Goal: Transaction & Acquisition: Purchase product/service

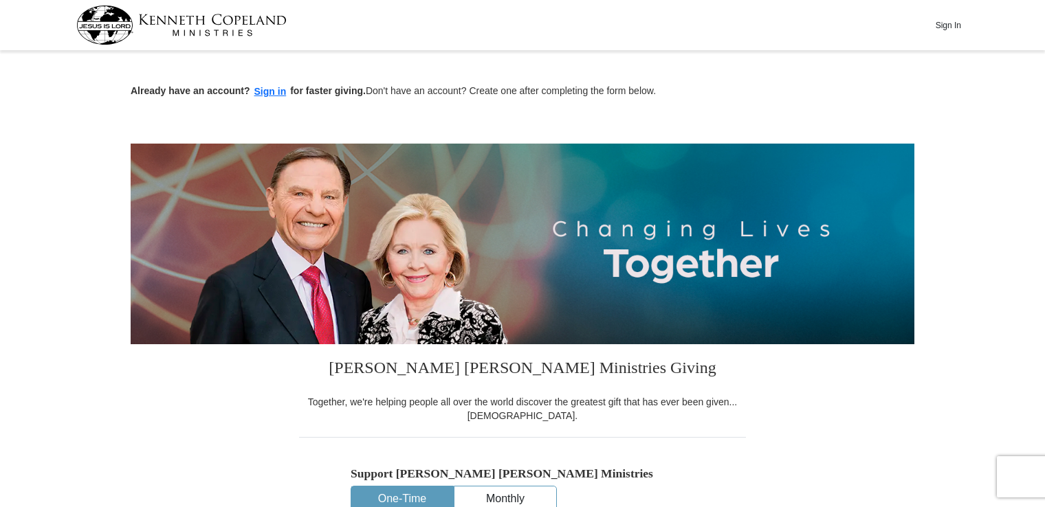
select select "SD"
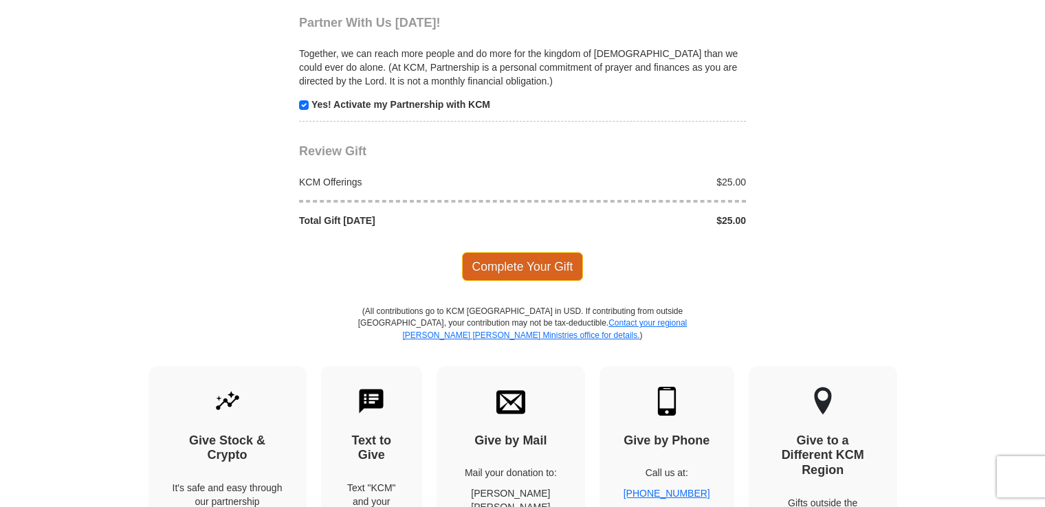
click at [520, 260] on span "Complete Your Gift" at bounding box center [523, 266] width 122 height 29
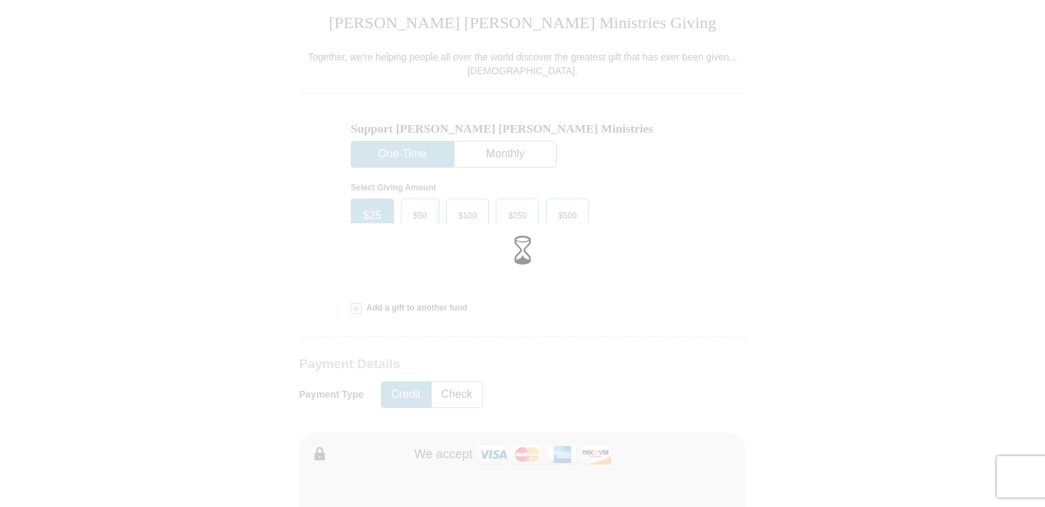
scroll to position [344, 0]
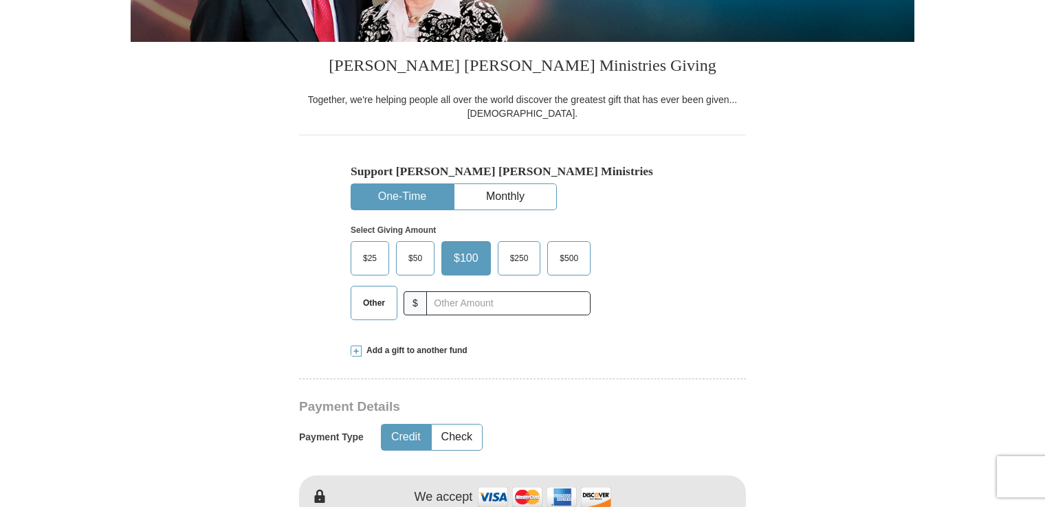
scroll to position [344, 0]
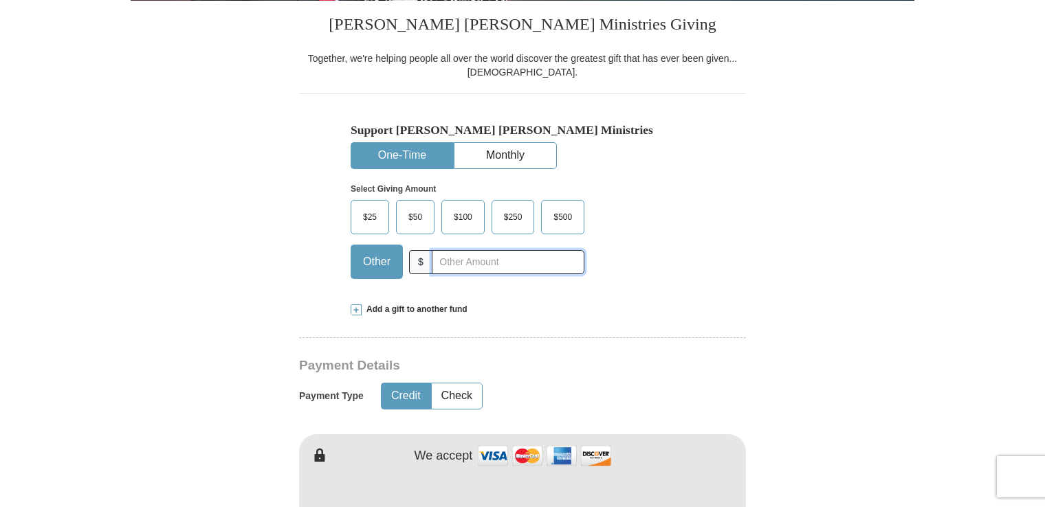
click at [442, 255] on input "text" at bounding box center [508, 262] width 153 height 24
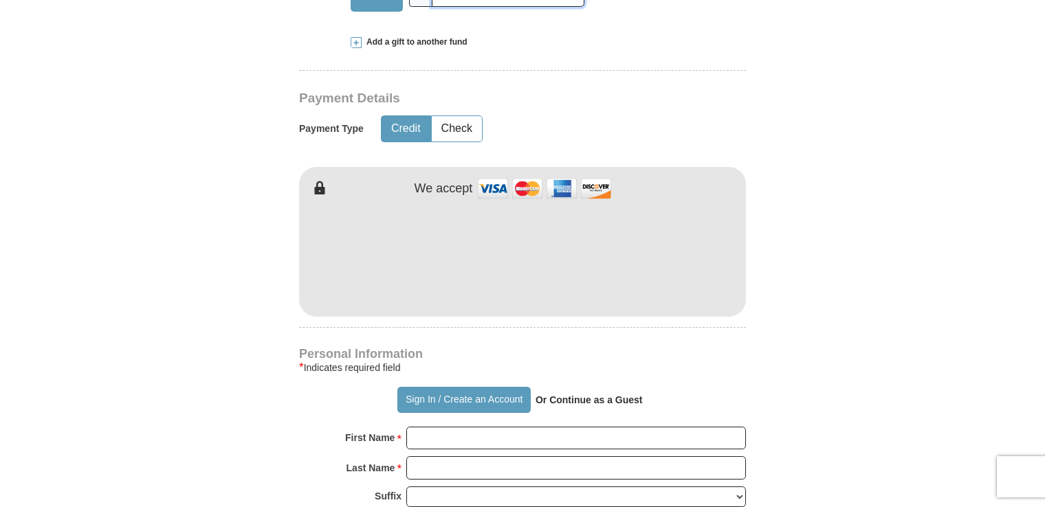
scroll to position [619, 0]
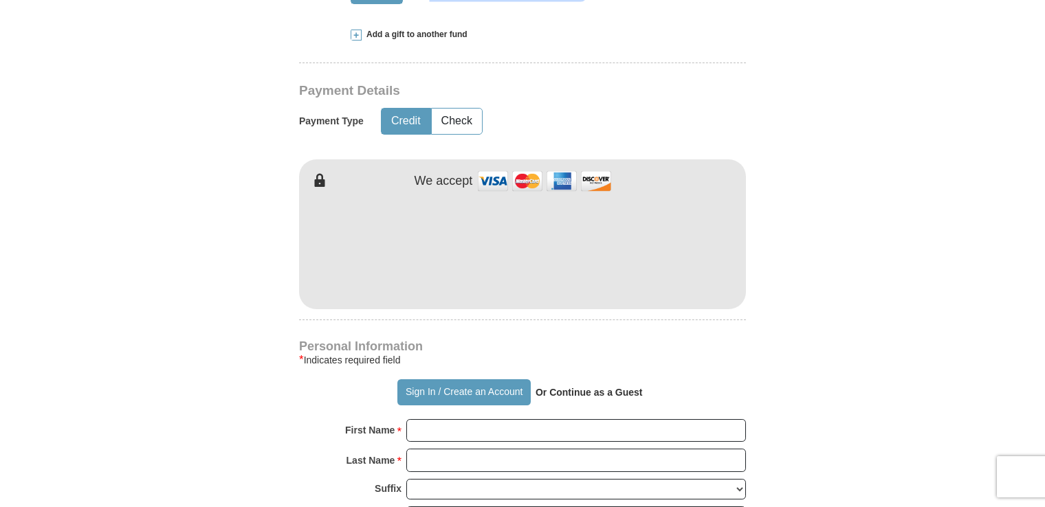
type input "25"
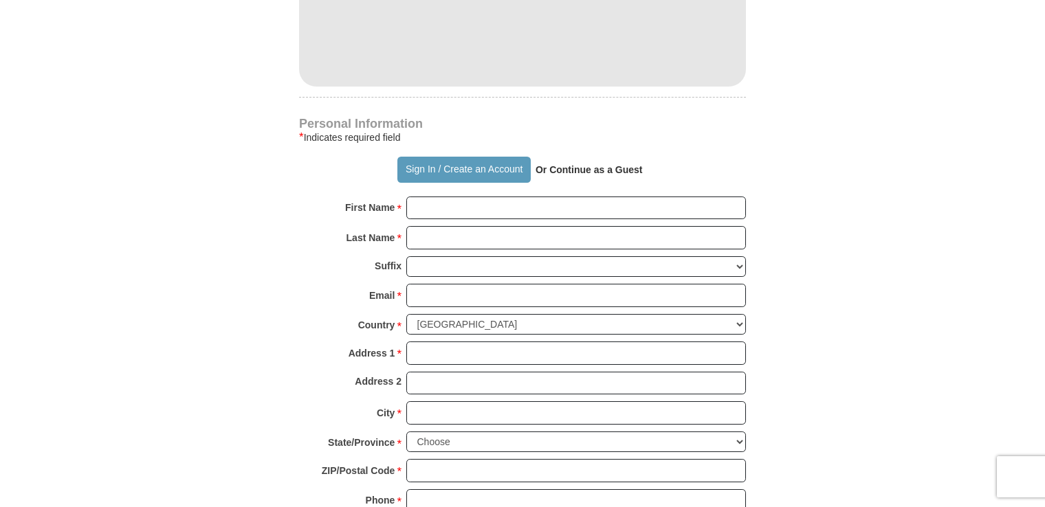
scroll to position [894, 0]
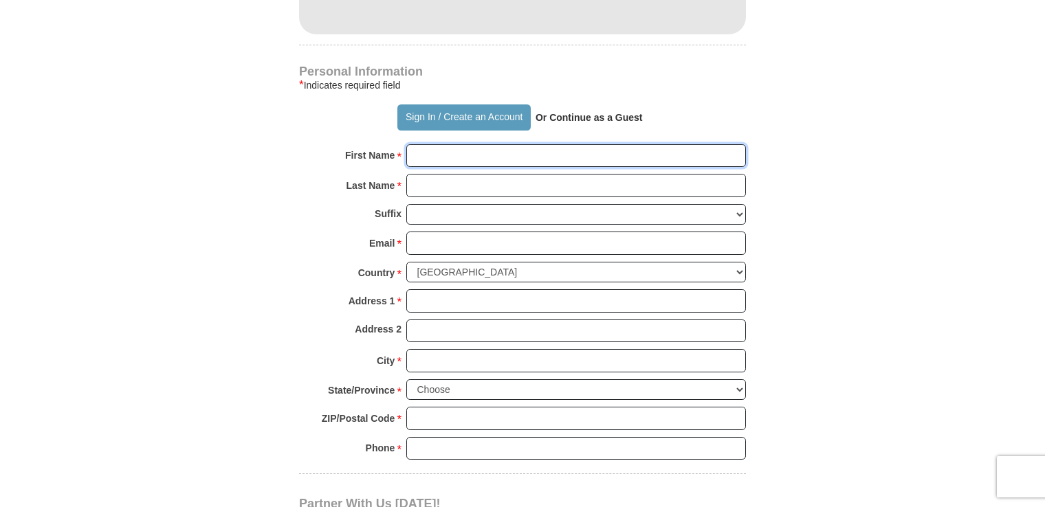
click at [451, 148] on input "First Name *" at bounding box center [576, 155] width 340 height 23
type input "f"
type input "[PERSON_NAME]"
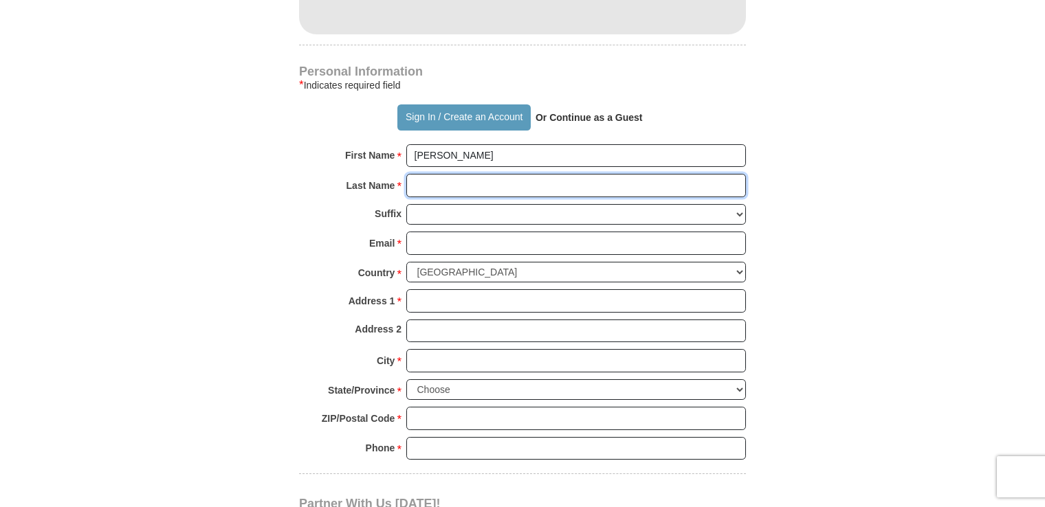
type input "[PERSON_NAME]"
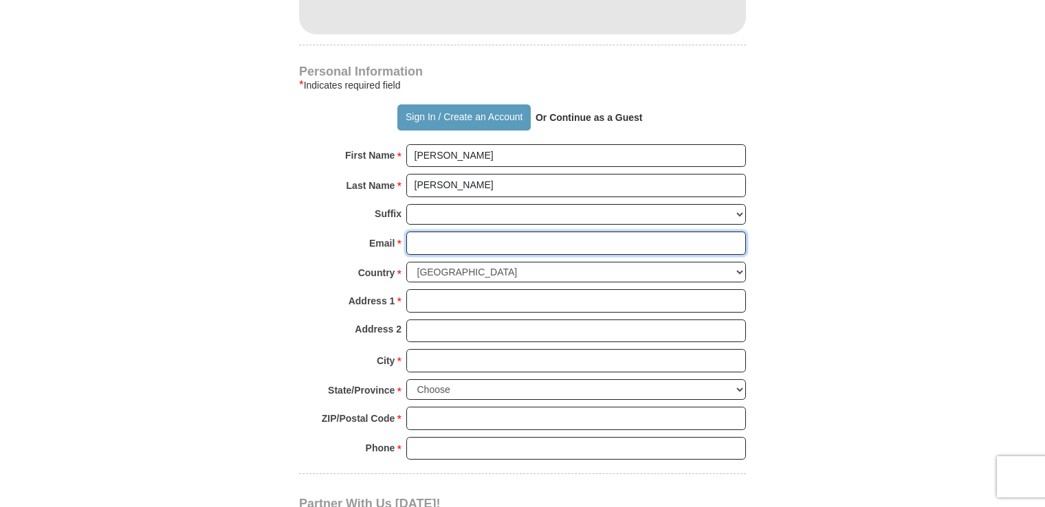
type input "[EMAIL_ADDRESS][DOMAIN_NAME]"
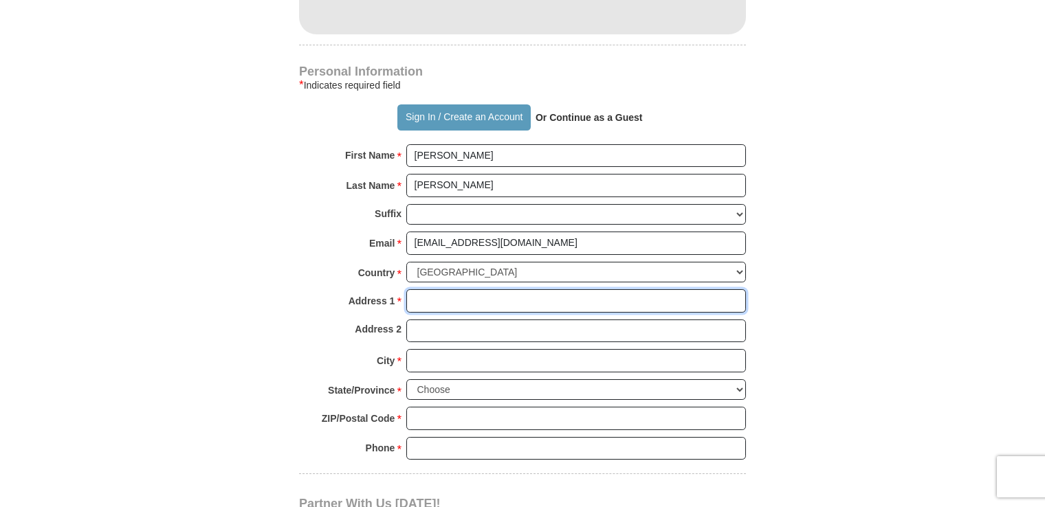
type input "[STREET_ADDRESS][PERSON_NAME]"
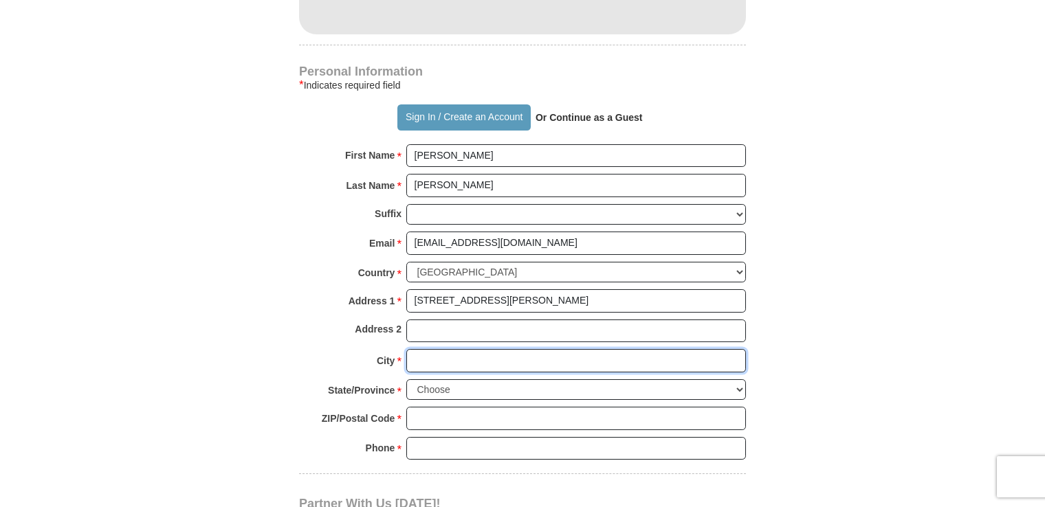
type input "[GEOGRAPHIC_DATA]"
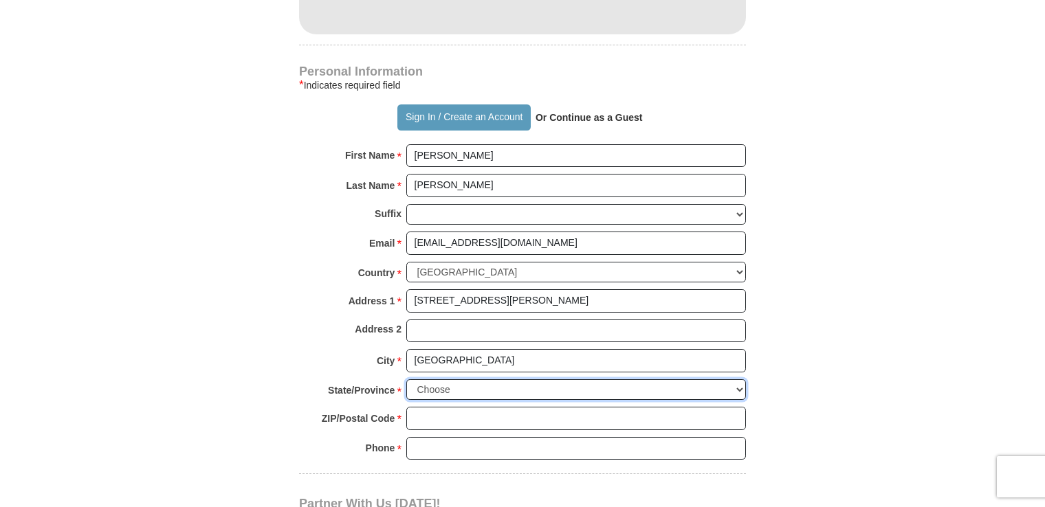
select select "SD"
type input "02124"
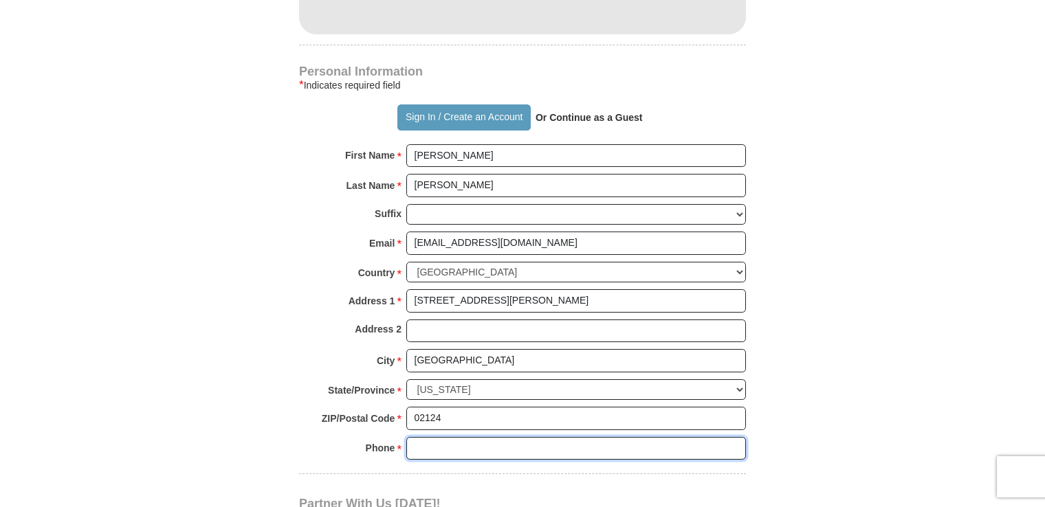
type input "[PHONE_NUMBER]"
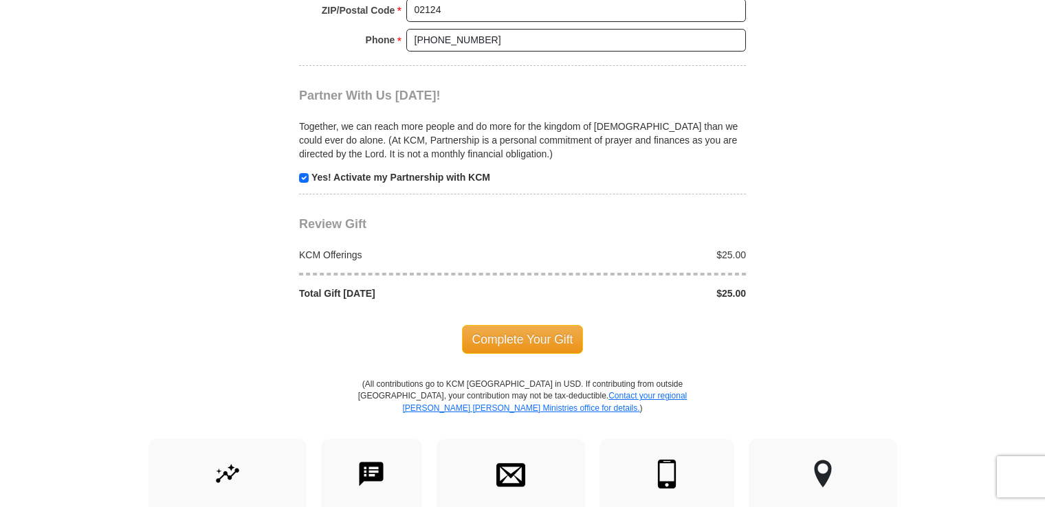
scroll to position [1306, 0]
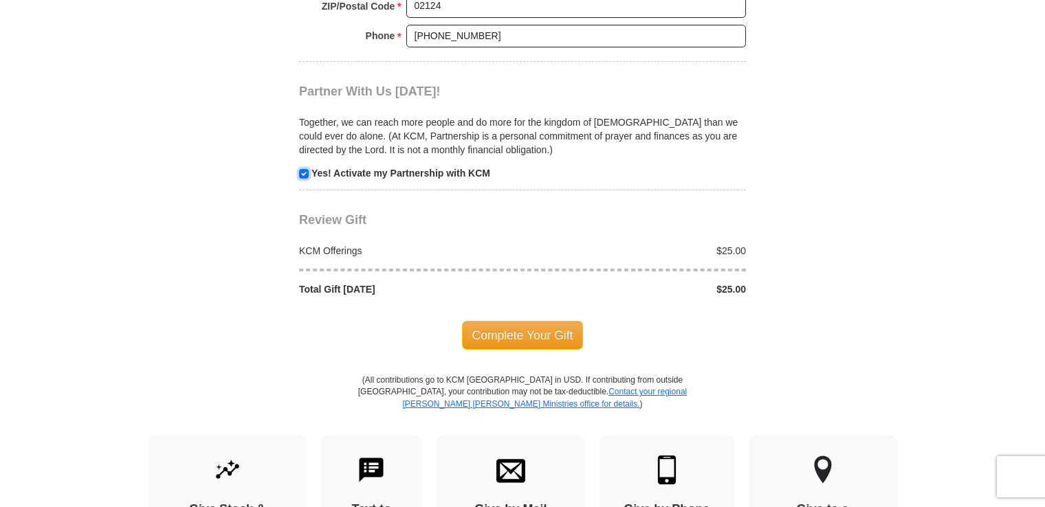
click at [303, 169] on input "checkbox" at bounding box center [304, 174] width 10 height 10
checkbox input "false"
click at [517, 335] on span "Complete Your Gift" at bounding box center [523, 335] width 122 height 29
